Goal: Information Seeking & Learning: Find specific page/section

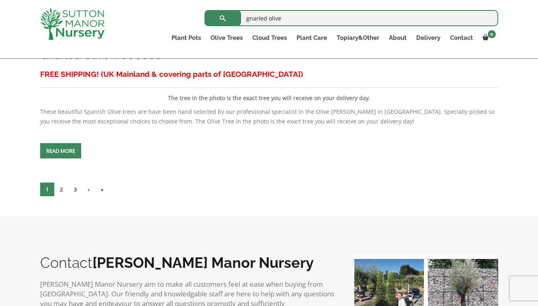
scroll to position [3329, 0]
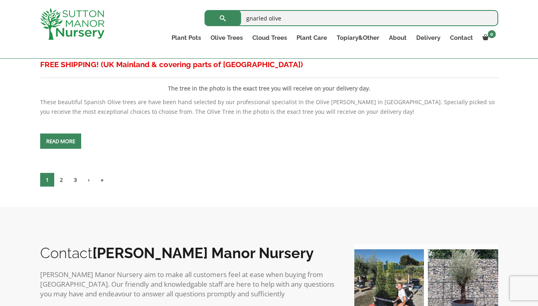
click at [61, 141] on span at bounding box center [61, 141] width 0 height 0
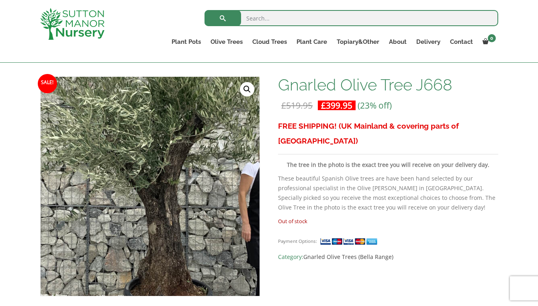
scroll to position [111, 0]
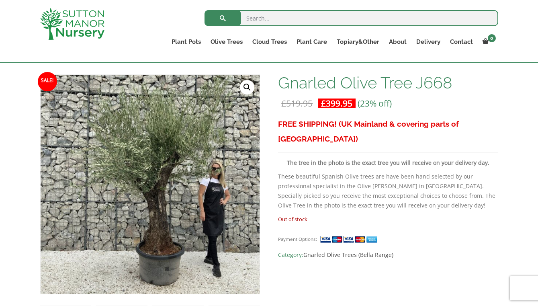
click at [377, 21] on input "search" at bounding box center [351, 18] width 294 height 16
type input "J563"
click at [223, 18] on span "submit" at bounding box center [223, 18] width 0 height 0
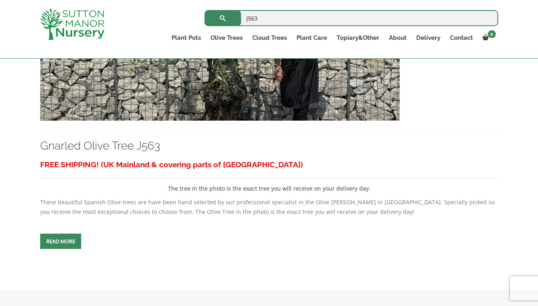
scroll to position [287, 0]
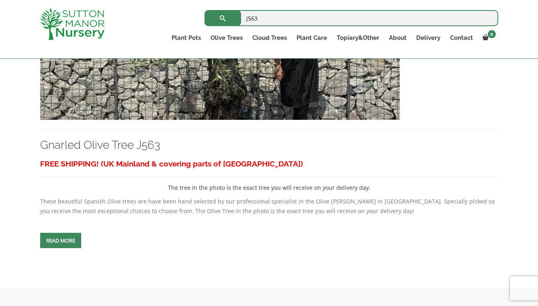
click at [61, 240] on span at bounding box center [61, 240] width 0 height 0
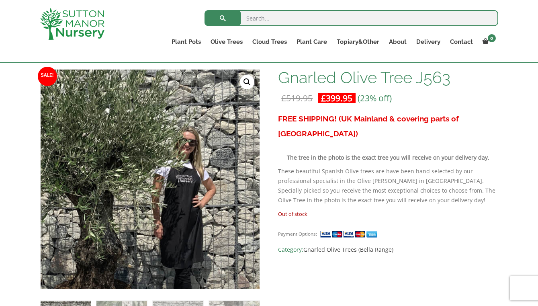
scroll to position [119, 0]
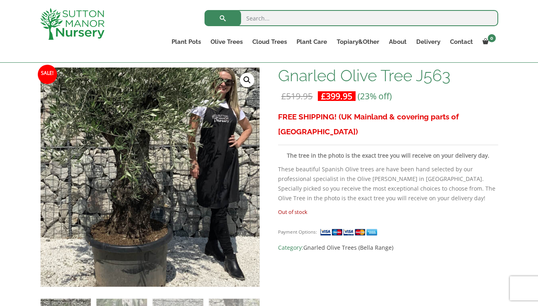
click at [175, 238] on img at bounding box center [129, 125] width 402 height 402
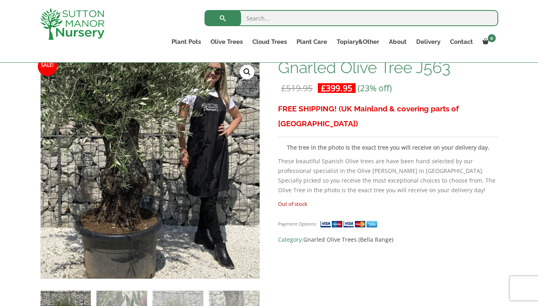
scroll to position [127, 0]
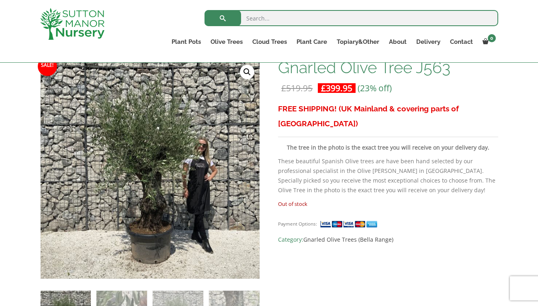
click at [336, 21] on input "search" at bounding box center [351, 18] width 294 height 16
type input "barolo pot 110"
click at [223, 18] on span "submit" at bounding box center [223, 18] width 0 height 0
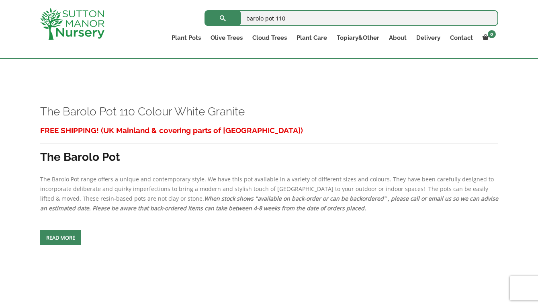
scroll to position [671, 0]
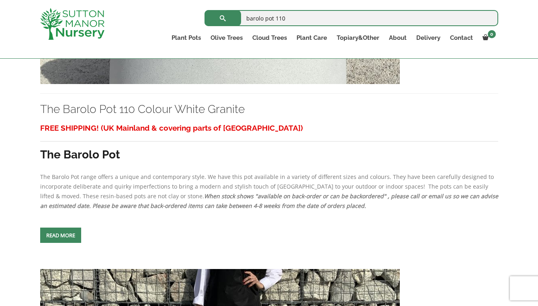
click at [61, 235] on span at bounding box center [61, 235] width 0 height 0
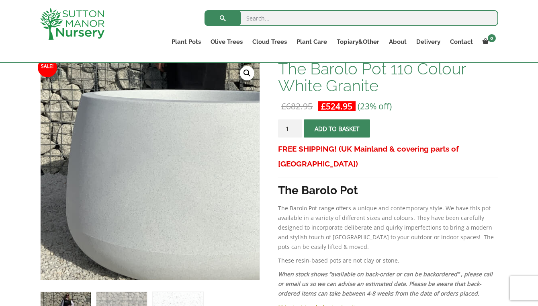
scroll to position [111, 0]
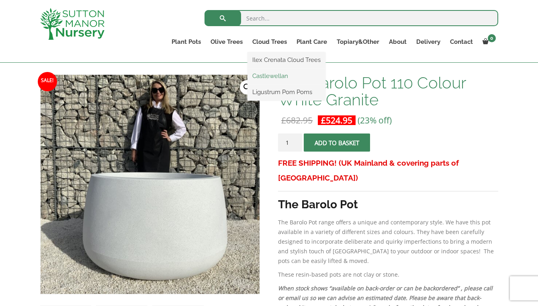
click at [269, 76] on link "Castlewellan" at bounding box center [286, 76] width 78 height 12
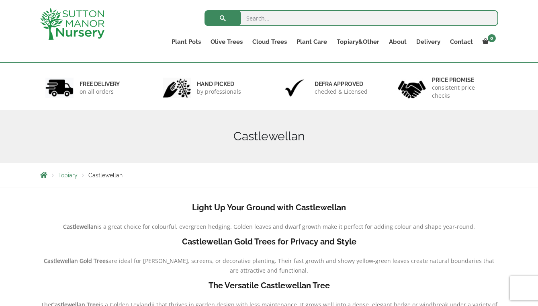
scroll to position [9, 0]
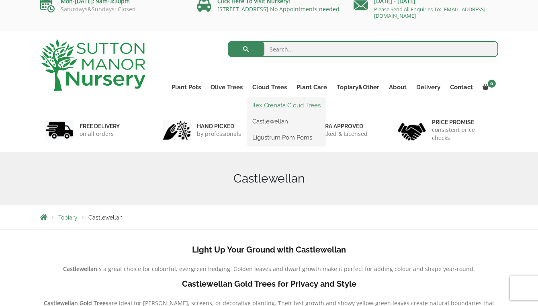
click at [269, 104] on link "Ilex Crenata Cloud Trees" at bounding box center [286, 105] width 78 height 12
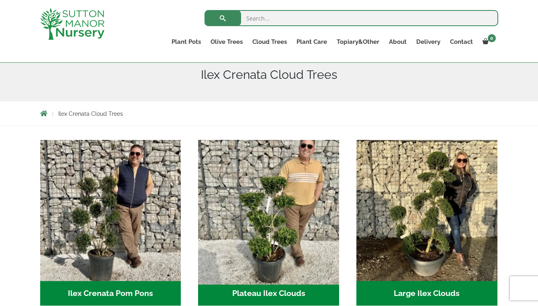
scroll to position [94, 0]
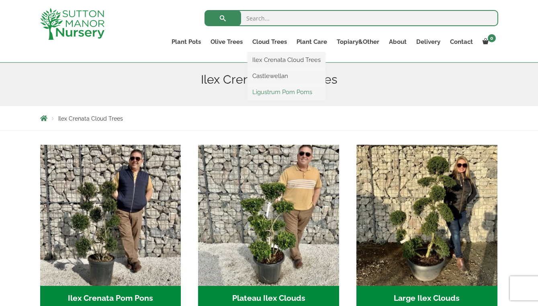
click at [267, 90] on link "Ligustrum Pom Poms" at bounding box center [286, 92] width 78 height 12
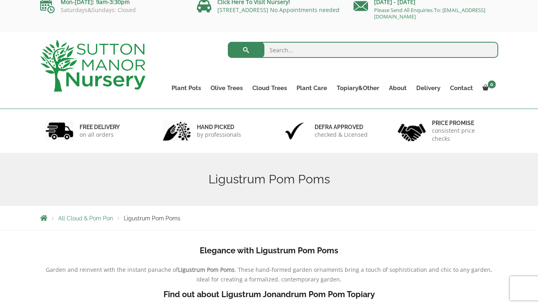
scroll to position [4, 0]
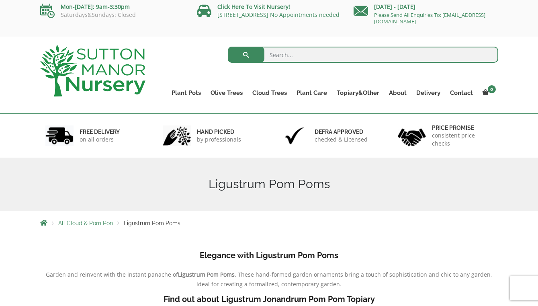
click at [342, 58] on input "search" at bounding box center [363, 55] width 270 height 16
type input "pampas grass"
click at [246, 55] on button "submit" at bounding box center [246, 55] width 37 height 16
